Goal: Task Accomplishment & Management: Use online tool/utility

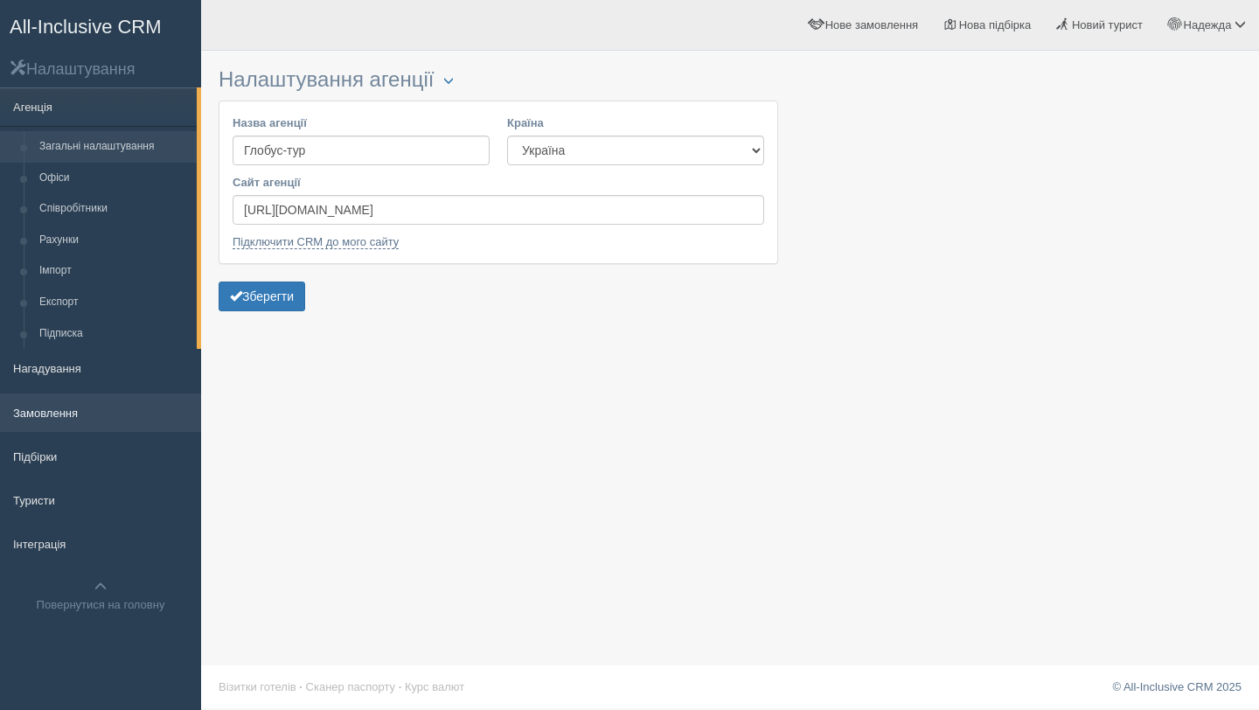
click at [67, 421] on link "Замовлення" at bounding box center [100, 412] width 201 height 38
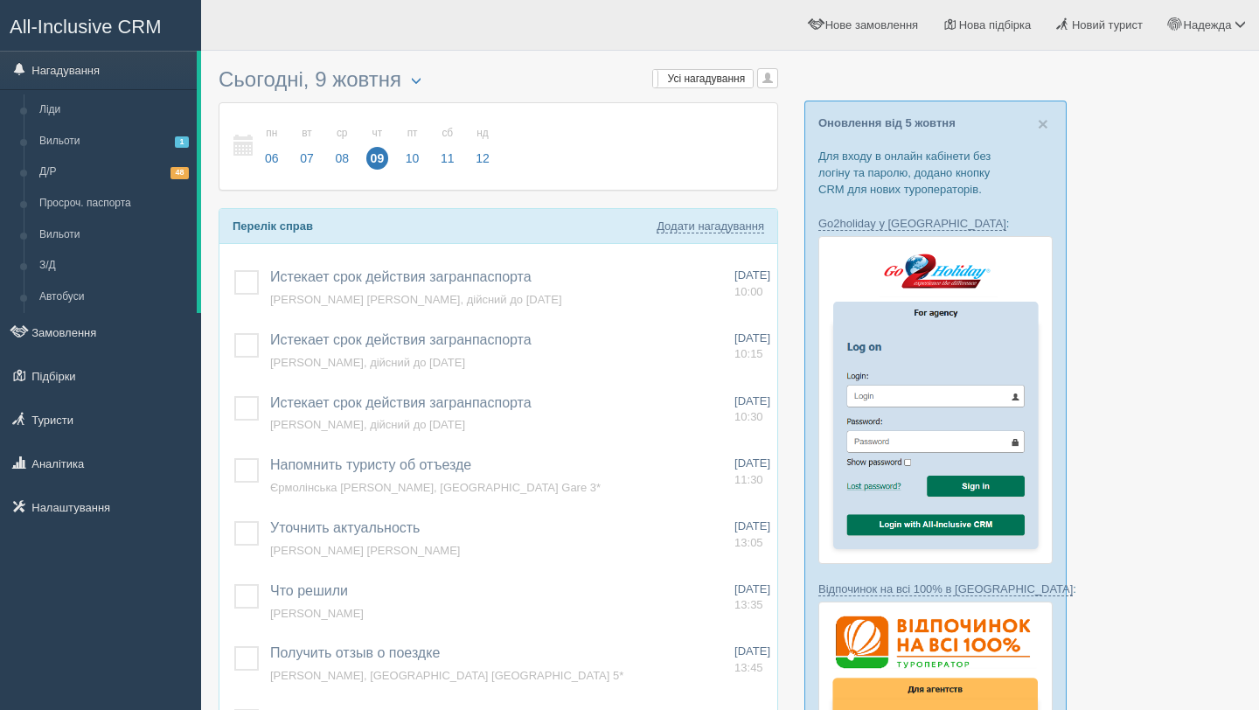
scroll to position [40, 0]
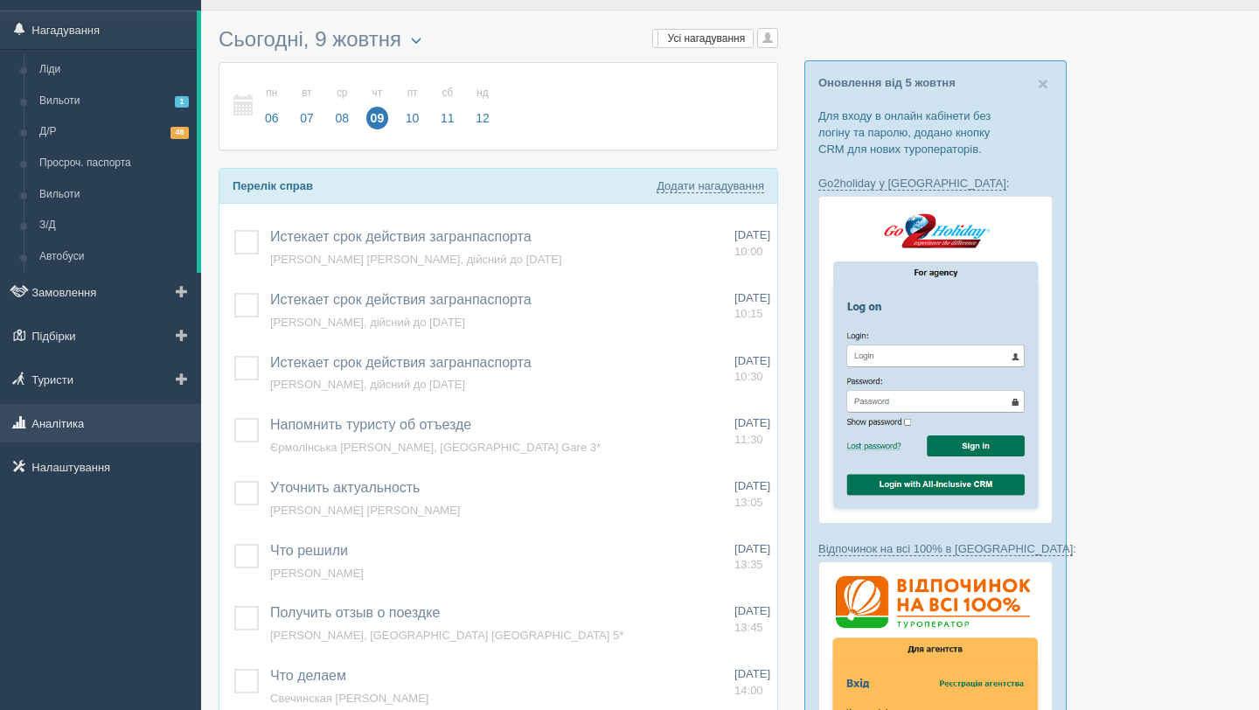
click at [108, 418] on link "Аналітика" at bounding box center [100, 423] width 201 height 38
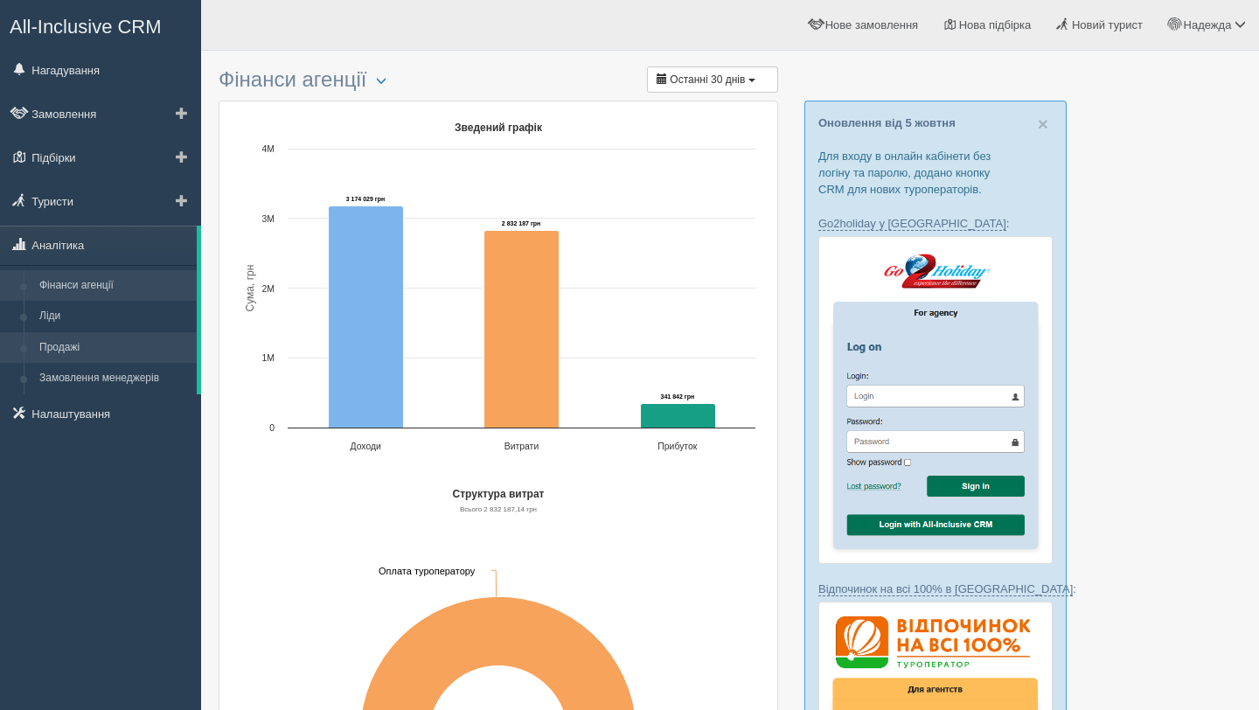
click at [87, 340] on link "Продажі" at bounding box center [113, 347] width 165 height 31
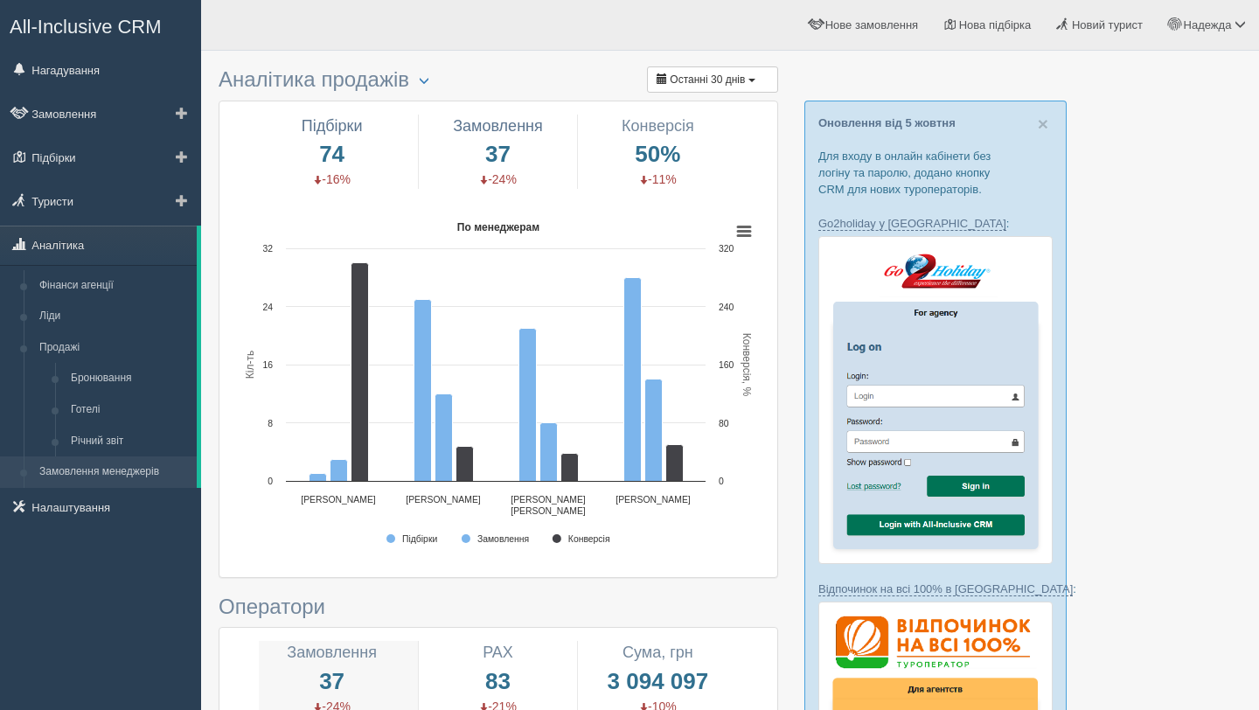
click at [127, 466] on link "Замовлення менеджерів" at bounding box center [113, 471] width 165 height 31
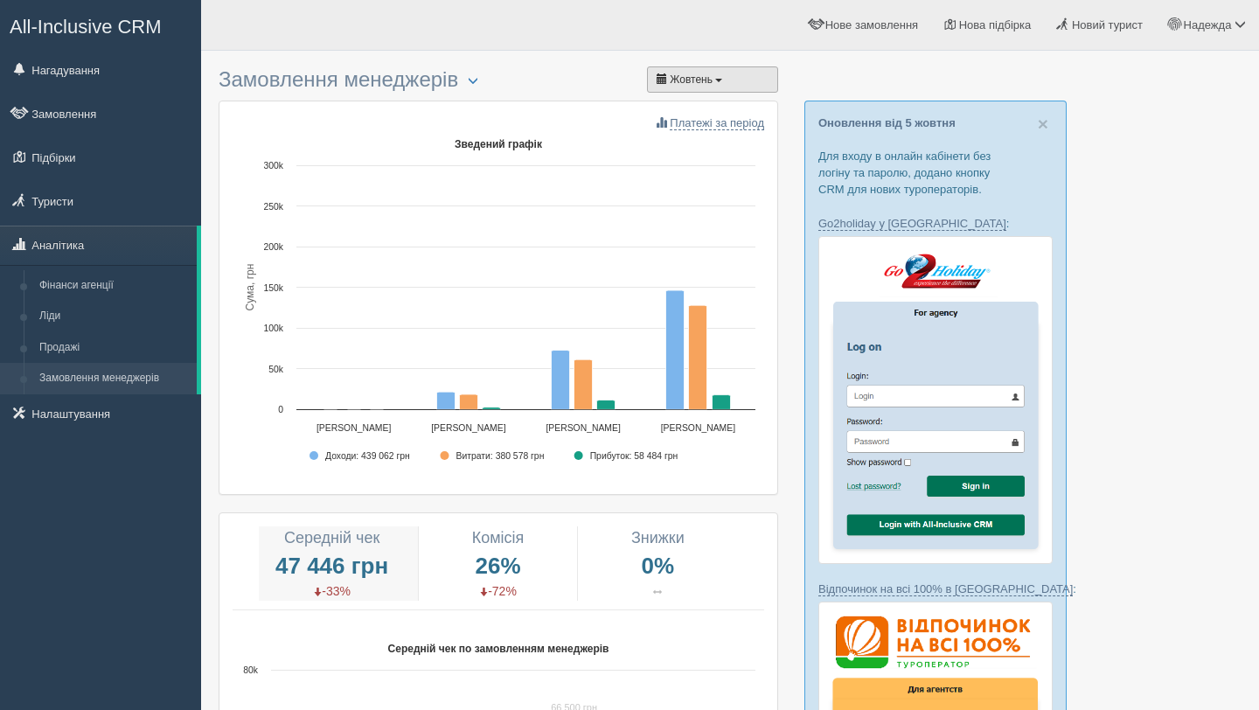
click at [741, 77] on button "Жовтень" at bounding box center [712, 79] width 131 height 26
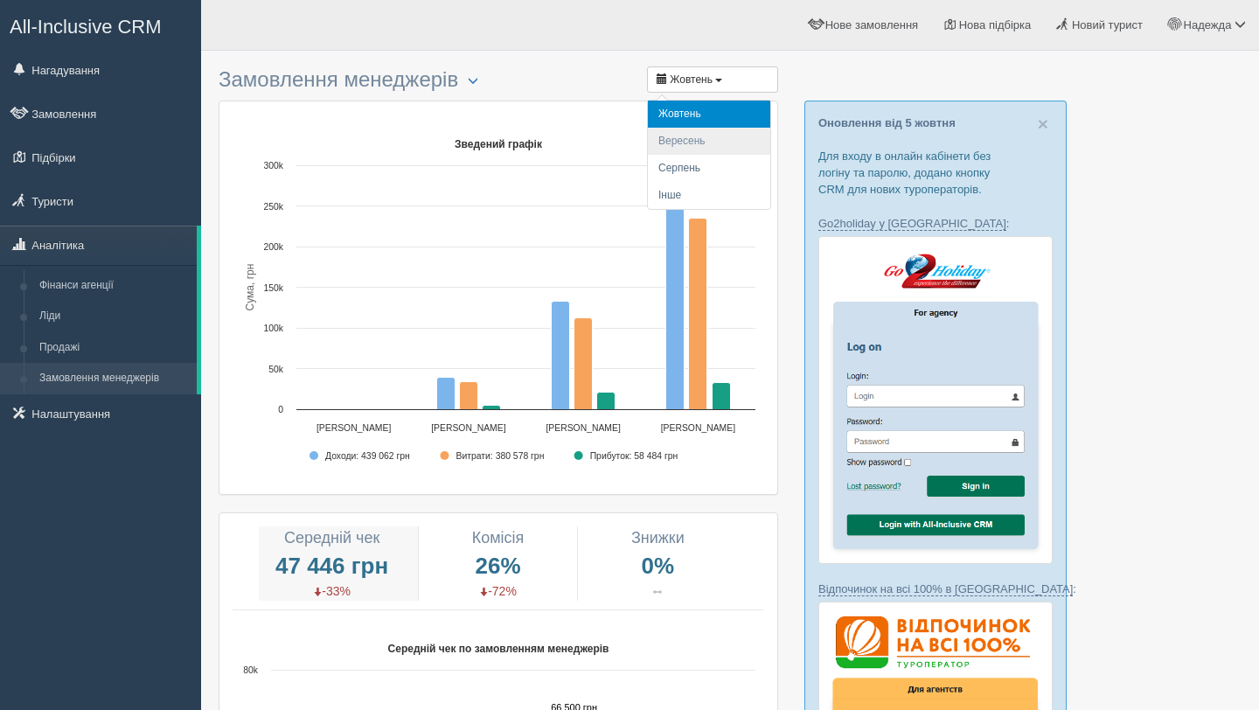
click at [726, 136] on li "Вересень" at bounding box center [709, 141] width 122 height 27
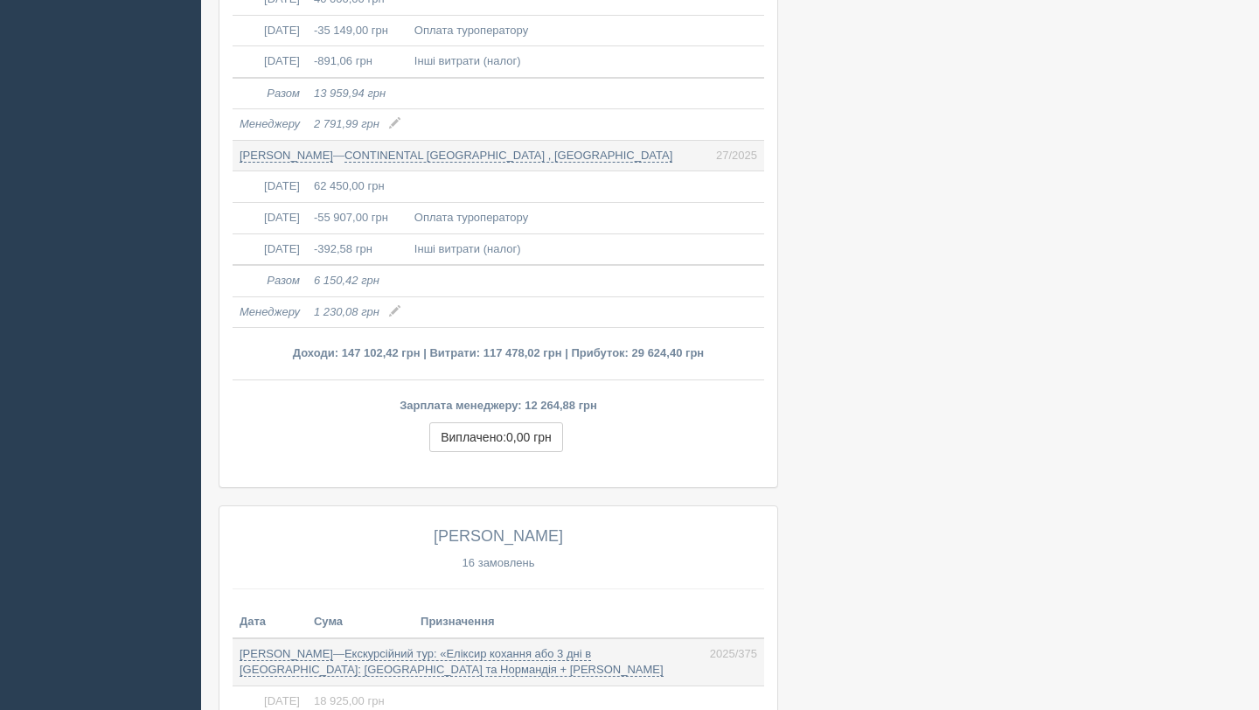
scroll to position [1830, 0]
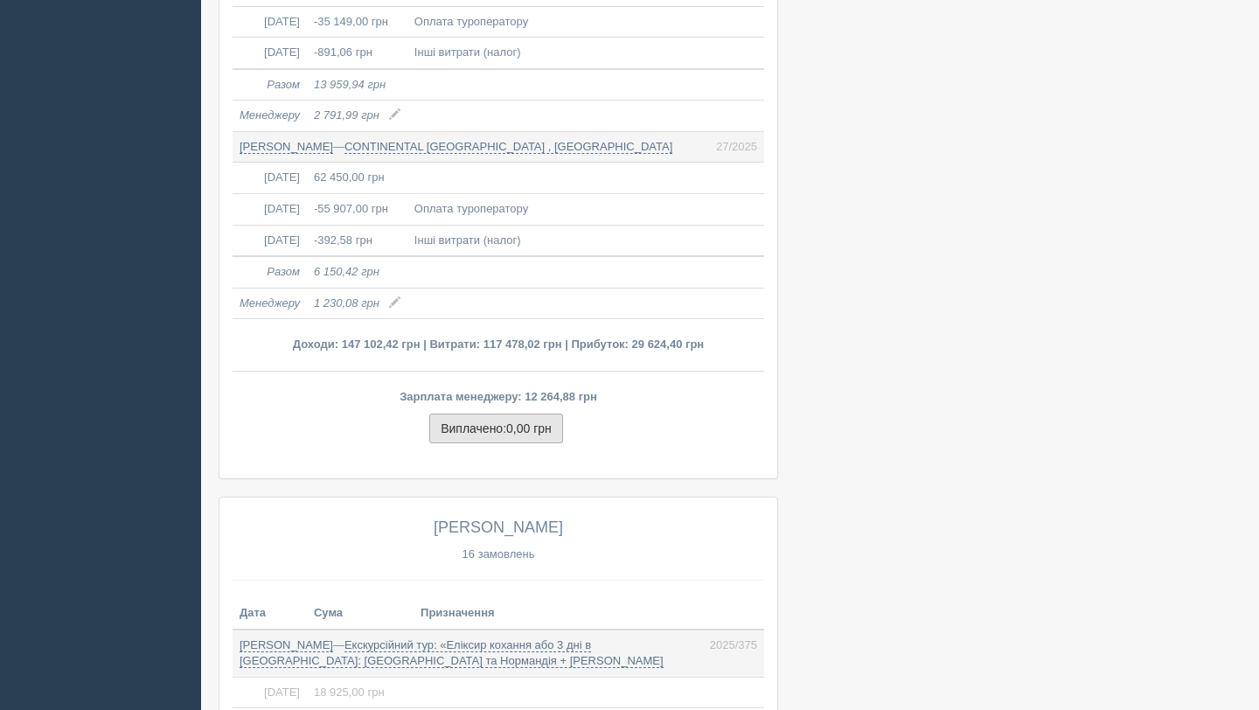
click at [532, 435] on span "0,00 грн" at bounding box center [528, 428] width 45 height 14
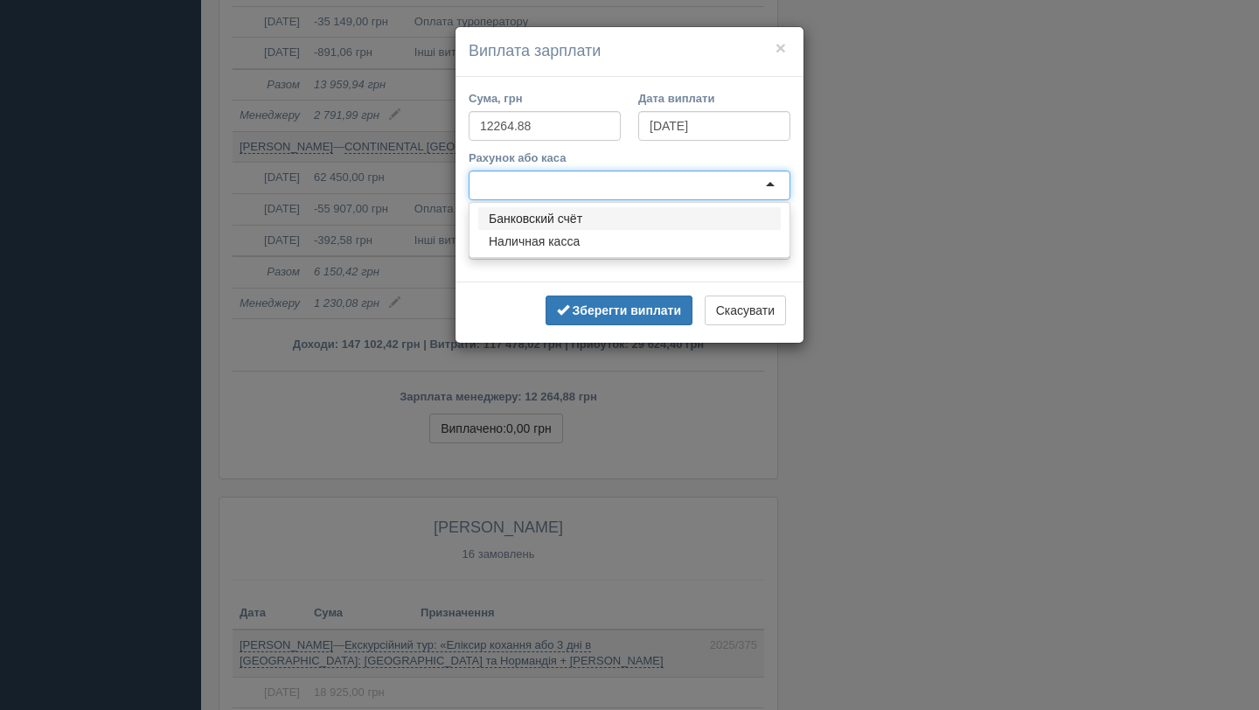
click at [594, 186] on div at bounding box center [630, 186] width 322 height 30
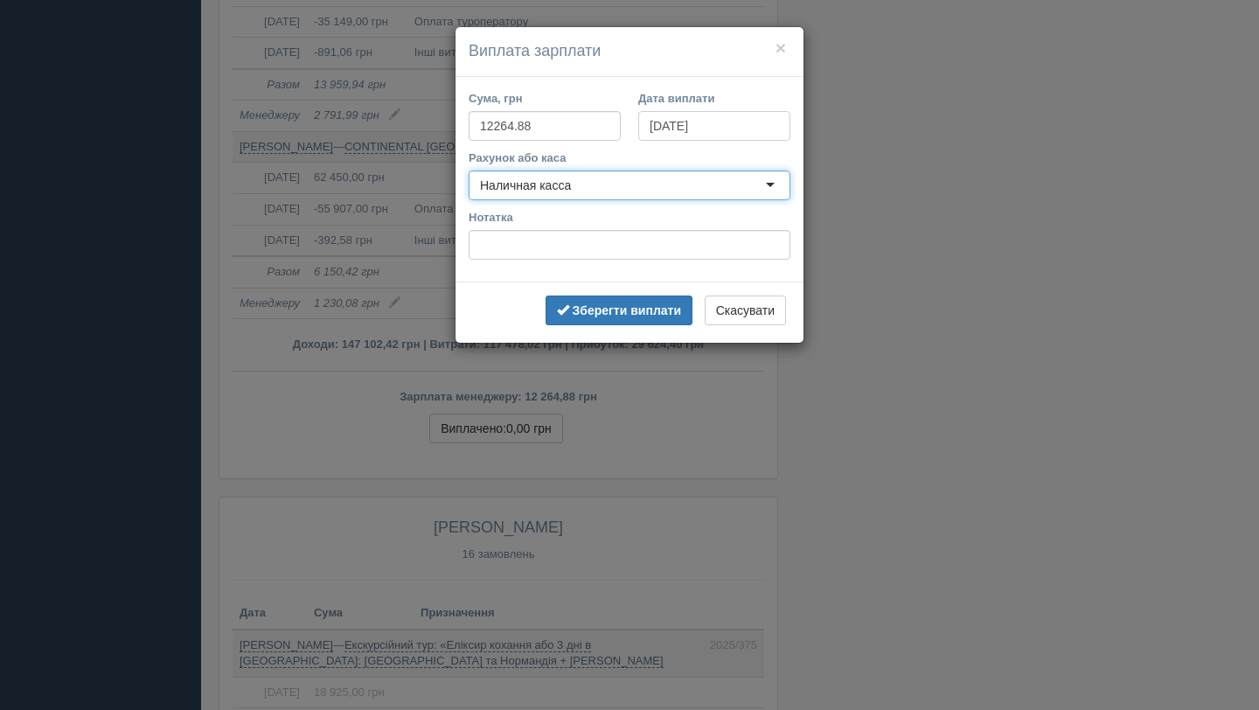
click at [681, 119] on input "01.10.2025" at bounding box center [714, 126] width 152 height 30
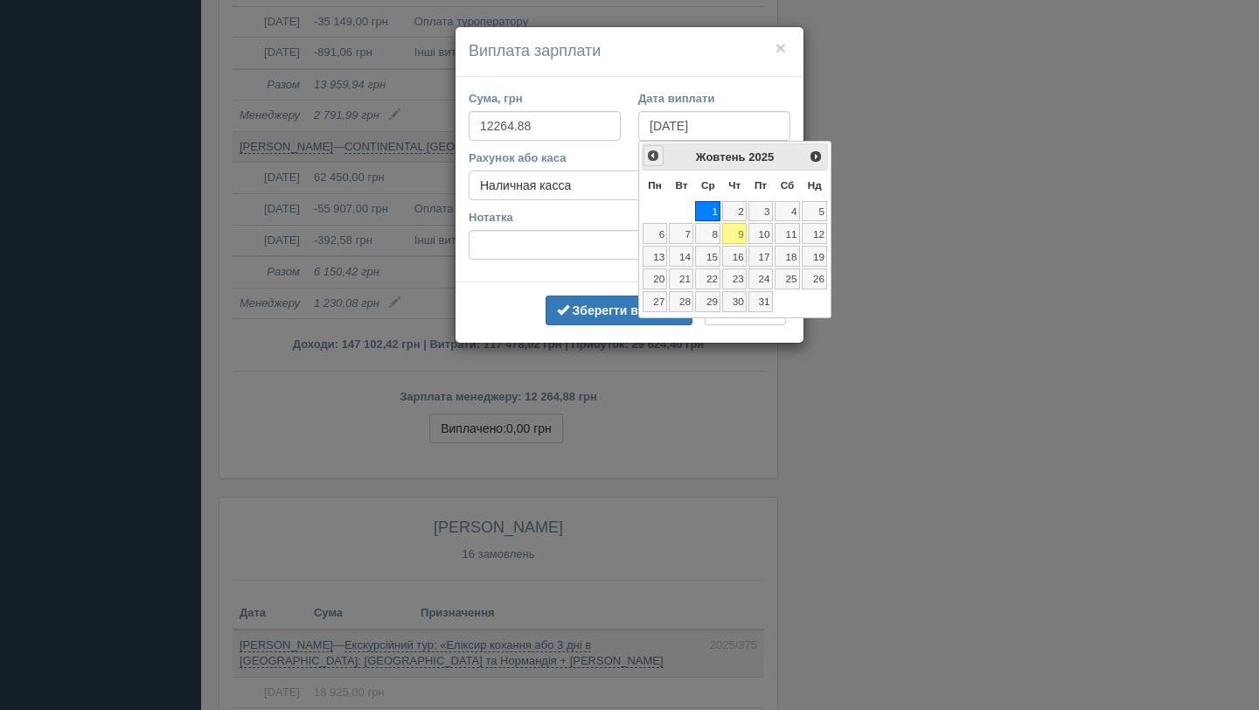
click at [657, 157] on span "<Попер" at bounding box center [653, 156] width 14 height 14
click at [685, 302] on link "30" at bounding box center [681, 301] width 24 height 21
type input "[DATE]"
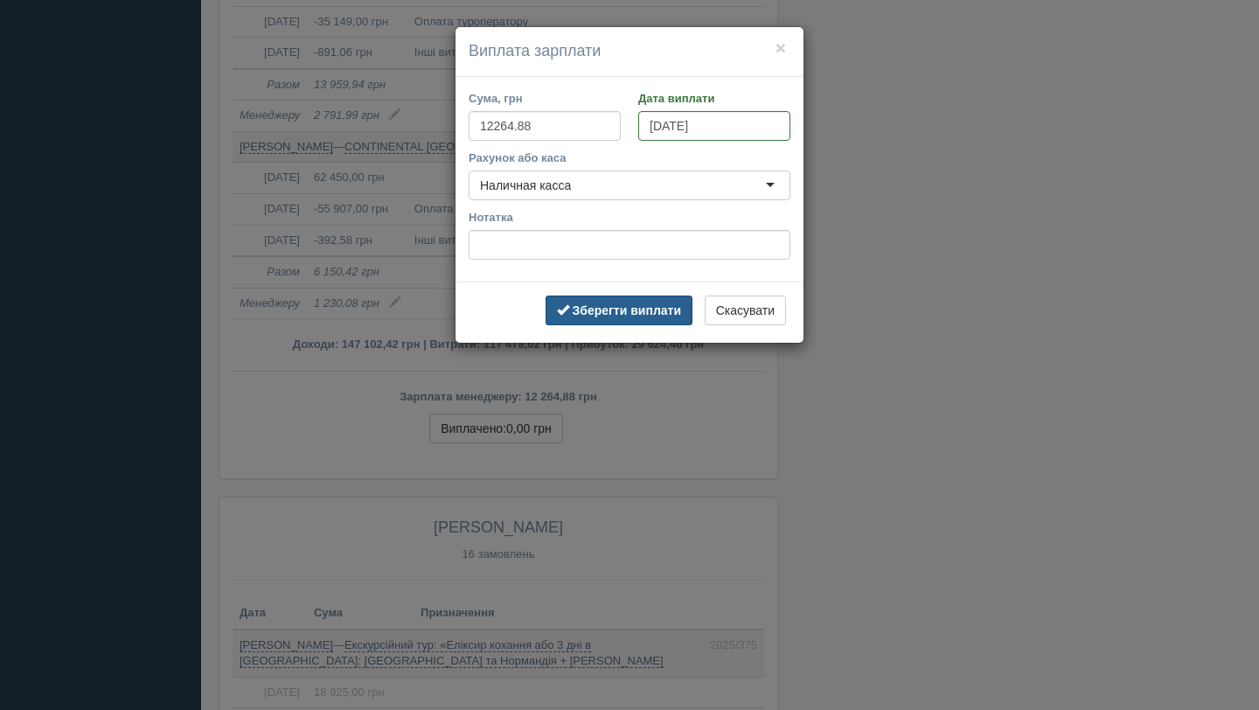
click at [612, 306] on b "Зберегти виплати" at bounding box center [627, 310] width 109 height 14
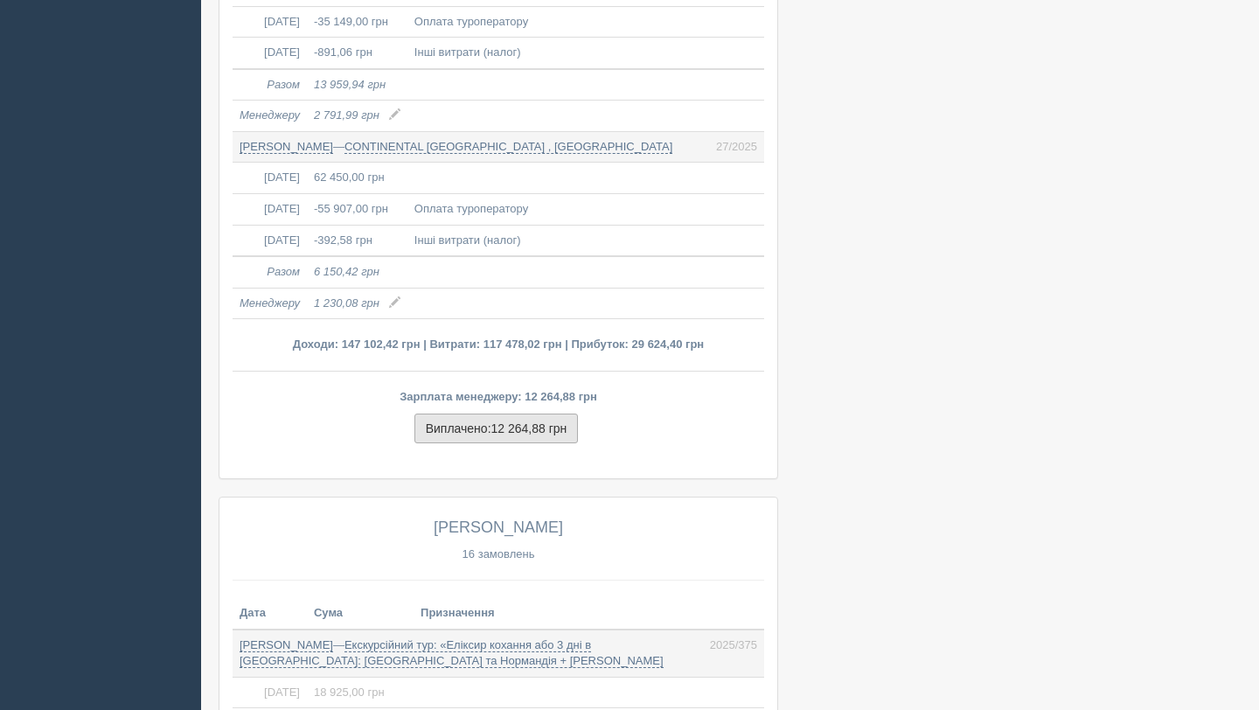
click at [560, 435] on span "12 264,88 грн" at bounding box center [529, 428] width 76 height 14
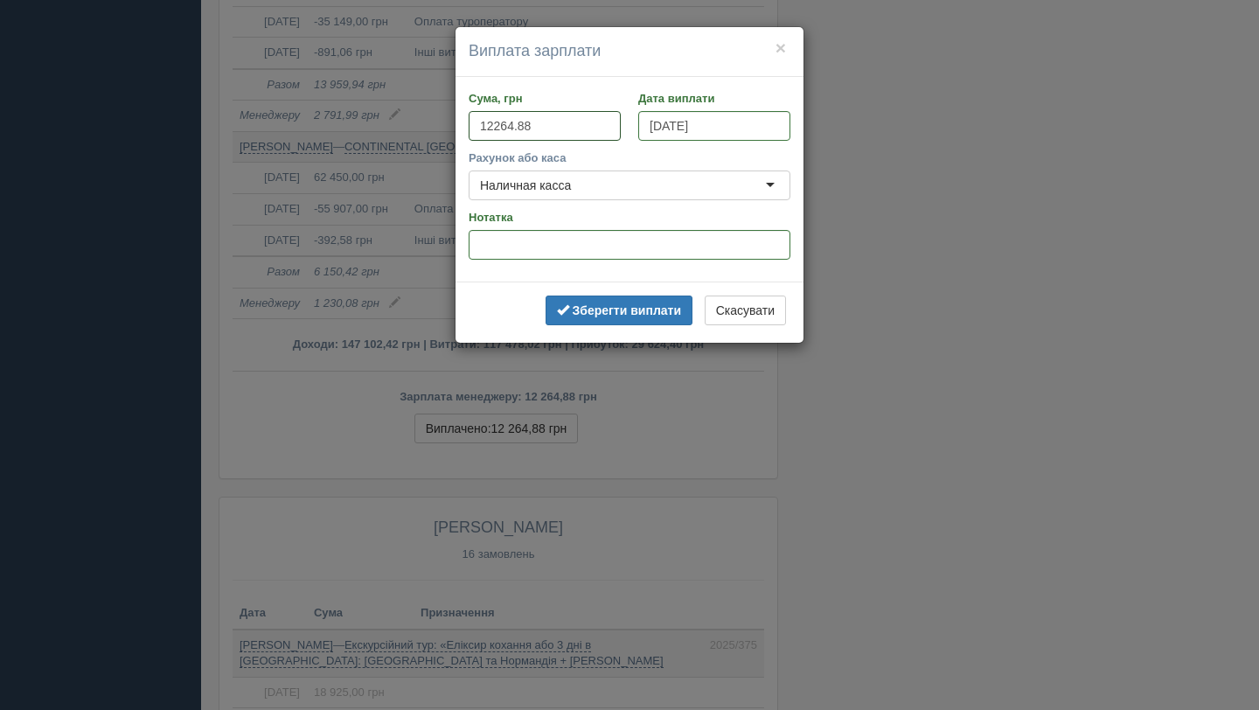
click at [549, 122] on input "12264.88" at bounding box center [545, 126] width 152 height 30
type input "12265"
click at [604, 306] on b "Зберегти виплати" at bounding box center [627, 310] width 109 height 14
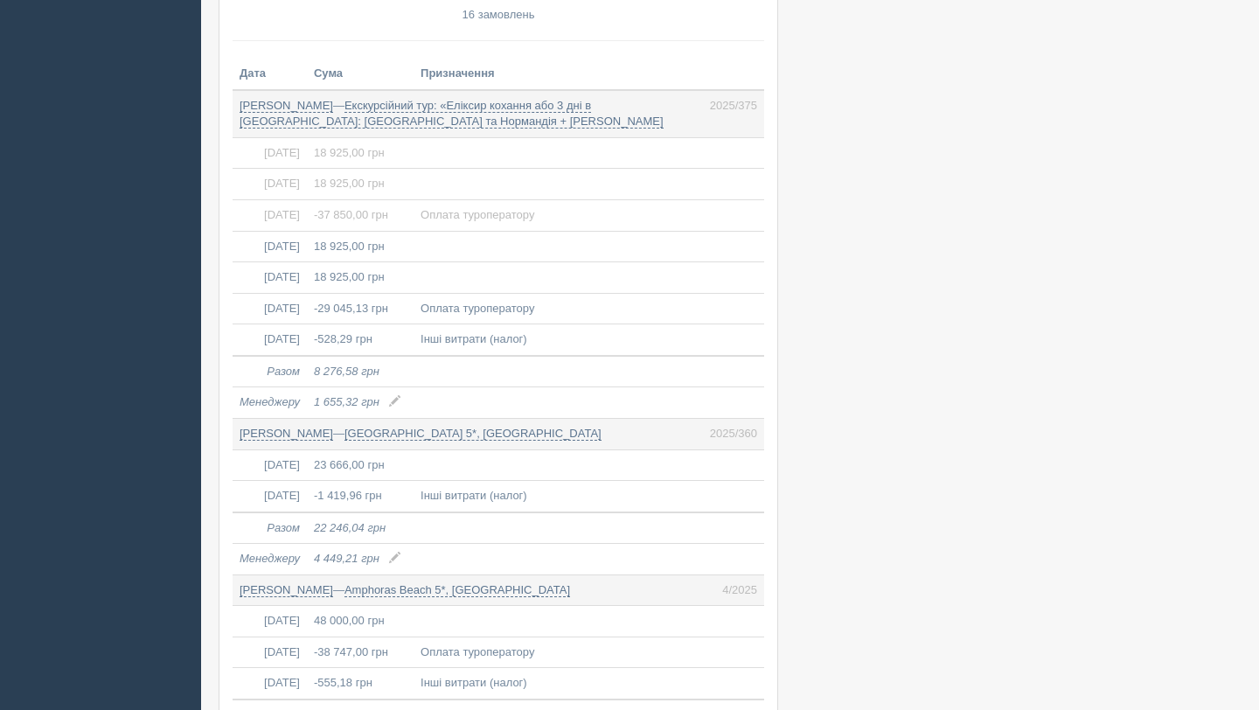
scroll to position [2375, 0]
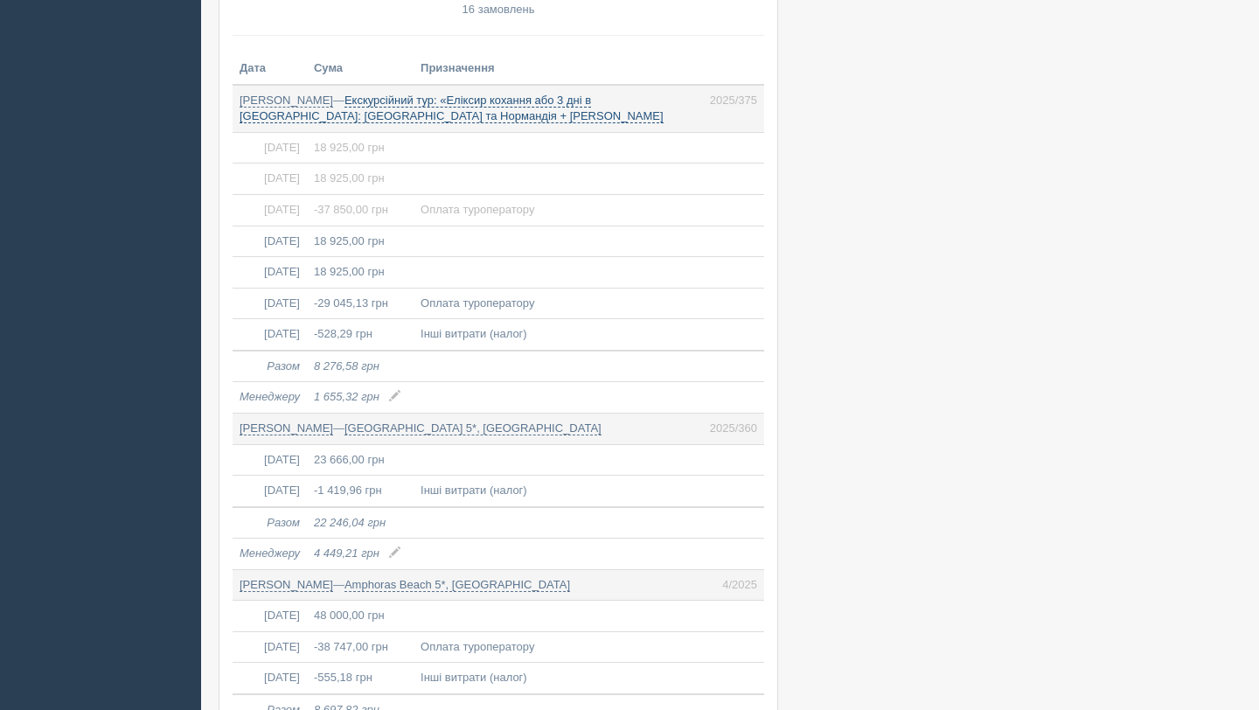
click at [523, 121] on link "Екскурсійний тур: «Еліксир кохання або 3 дні в Парижі: Париж та Нормандія + Ель…" at bounding box center [452, 109] width 424 height 31
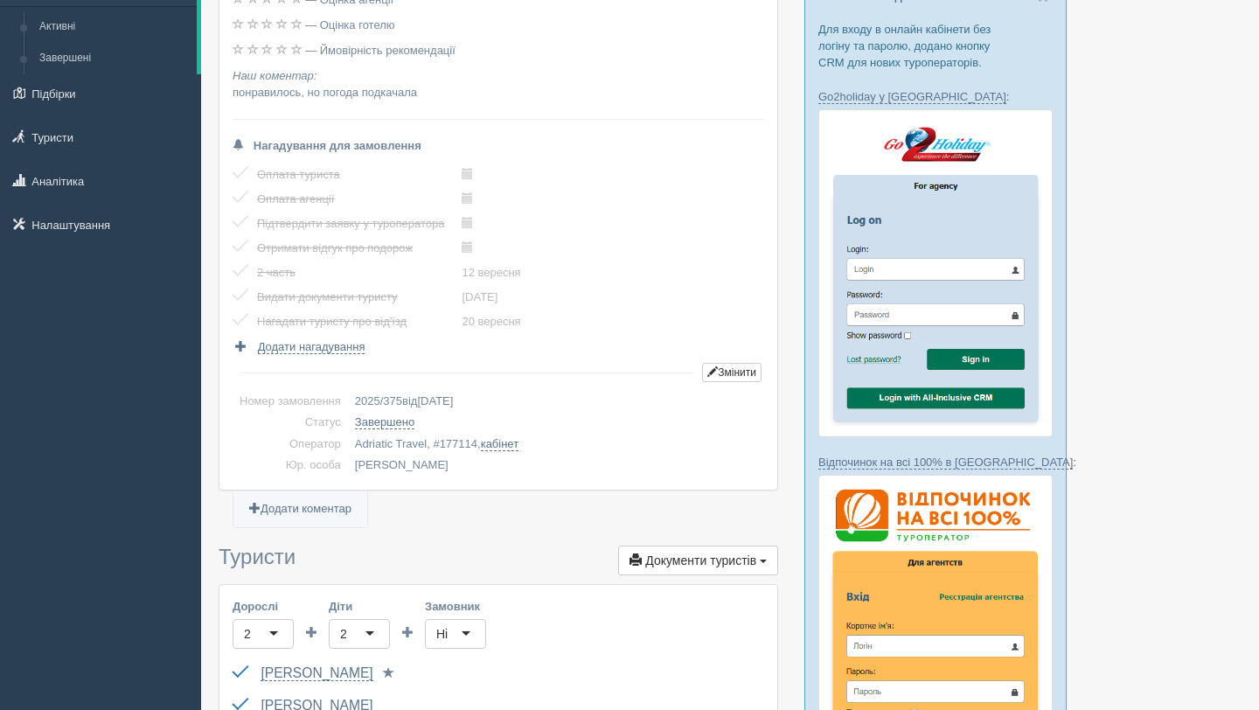
scroll to position [1377, 0]
